Goal: Transaction & Acquisition: Purchase product/service

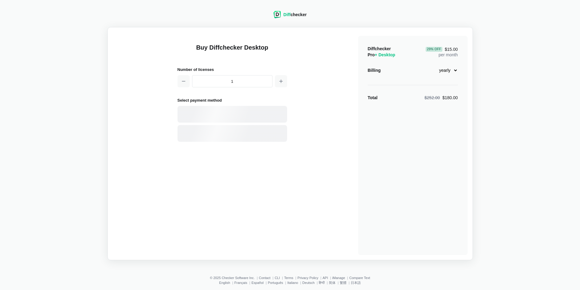
select select "desktop-yearly-180"
click at [281, 83] on icon "button" at bounding box center [281, 81] width 3 height 3
click at [181, 81] on icon "button" at bounding box center [183, 81] width 5 height 5
type input "1"
click at [454, 70] on select "monthly yearly" at bounding box center [445, 70] width 26 height 10
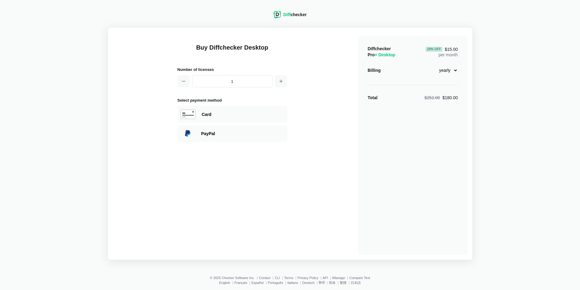
select select "desktop-monthly-21"
click at [432, 65] on select "monthly yearly" at bounding box center [445, 70] width 26 height 10
click at [280, 84] on button "button" at bounding box center [281, 81] width 12 height 12
click at [183, 83] on icon "button" at bounding box center [183, 81] width 5 height 5
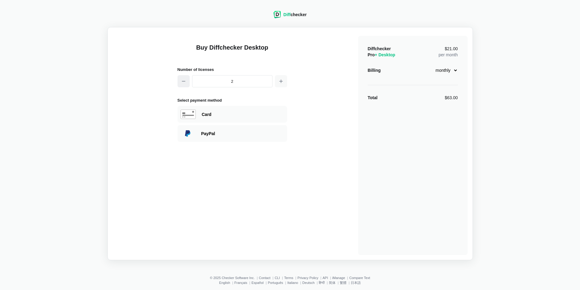
click at [183, 83] on icon "button" at bounding box center [183, 81] width 5 height 5
type input "1"
click at [221, 111] on div "Card" at bounding box center [233, 114] width 110 height 17
select select "[GEOGRAPHIC_DATA]"
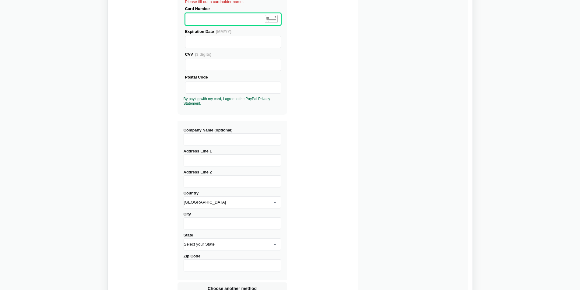
scroll to position [189, 0]
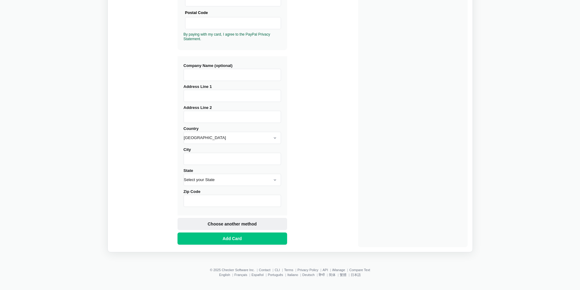
click at [246, 224] on span "Choose another method" at bounding box center [231, 224] width 51 height 6
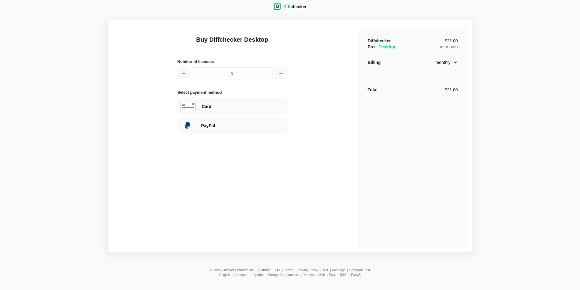
scroll to position [8, 0]
click at [253, 126] on div "PayPal" at bounding box center [242, 126] width 83 height 6
click at [245, 138] on span "Choose another method" at bounding box center [231, 135] width 51 height 6
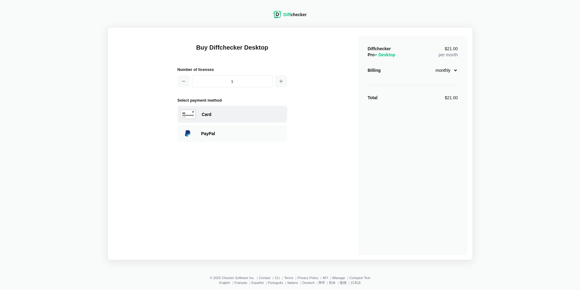
click at [189, 113] on use at bounding box center [188, 114] width 15 height 9
select select "[GEOGRAPHIC_DATA]"
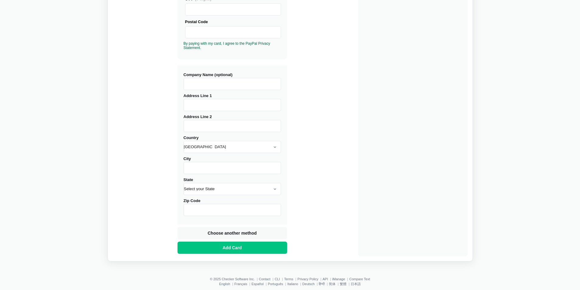
scroll to position [185, 0]
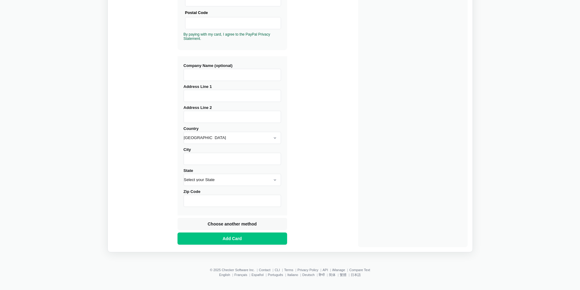
click at [230, 78] on input "Company Name (optional)" at bounding box center [232, 75] width 97 height 12
type input "COREVYNE SOLUTIONS"
type input "AU IN GATE"
type input "[GEOGRAPHIC_DATA]"
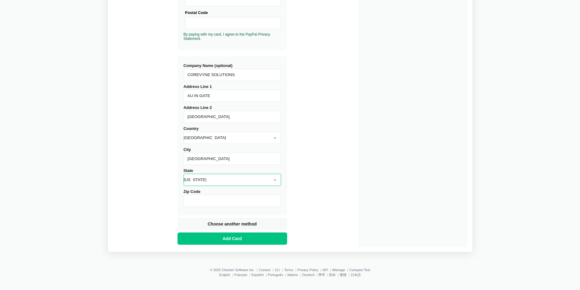
select select "AR"
click at [276, 180] on select "[US_STATE] [US_STATE] [US_STATE] [US_STATE] [US_STATE] [US_STATE] [US_STATE] [U…" at bounding box center [232, 180] width 97 height 12
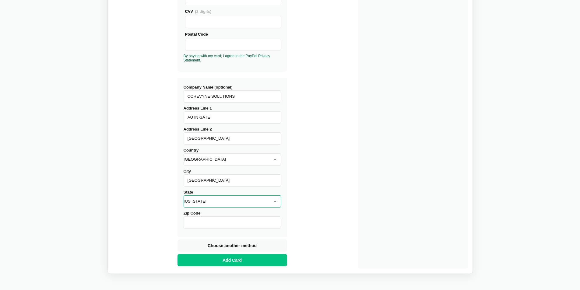
scroll to position [183, 0]
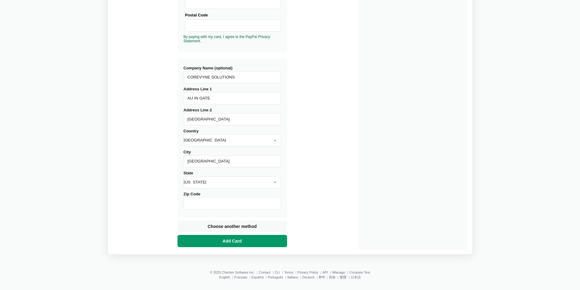
click at [233, 242] on span "Add Card" at bounding box center [232, 241] width 22 height 6
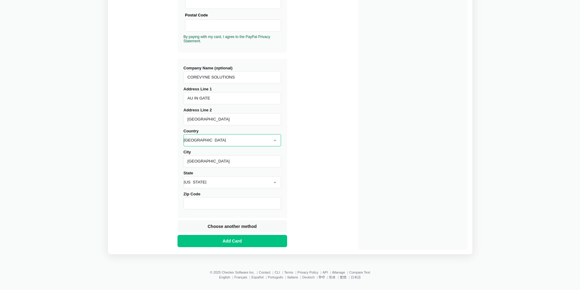
click at [276, 141] on select "[GEOGRAPHIC_DATA] [GEOGRAPHIC_DATA] [GEOGRAPHIC_DATA] [GEOGRAPHIC_DATA] [US_STA…" at bounding box center [232, 140] width 97 height 12
select select "[GEOGRAPHIC_DATA]"
click at [184, 134] on select "[GEOGRAPHIC_DATA] [GEOGRAPHIC_DATA] [GEOGRAPHIC_DATA] [GEOGRAPHIC_DATA] [US_STA…" at bounding box center [232, 140] width 97 height 12
click at [230, 185] on input "AR" at bounding box center [232, 182] width 97 height 12
type input "[GEOGRAPHIC_DATA]"
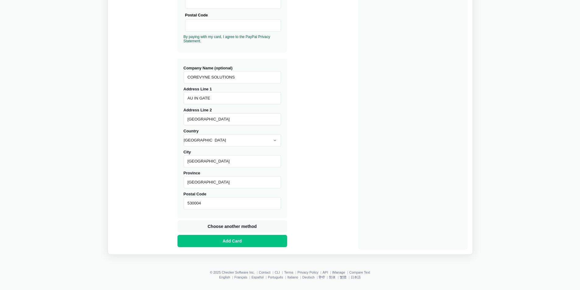
type input "530004"
click at [252, 245] on button "Add Card" at bounding box center [233, 241] width 110 height 12
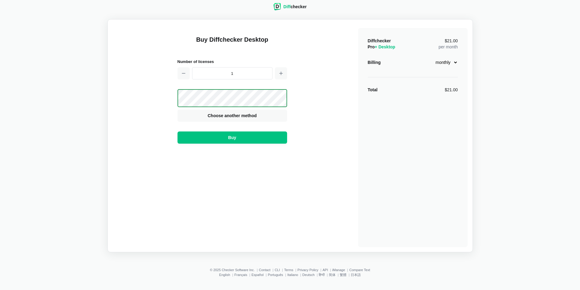
scroll to position [8, 0]
click at [240, 140] on button "Buy" at bounding box center [233, 138] width 110 height 12
